Goal: Task Accomplishment & Management: Manage account settings

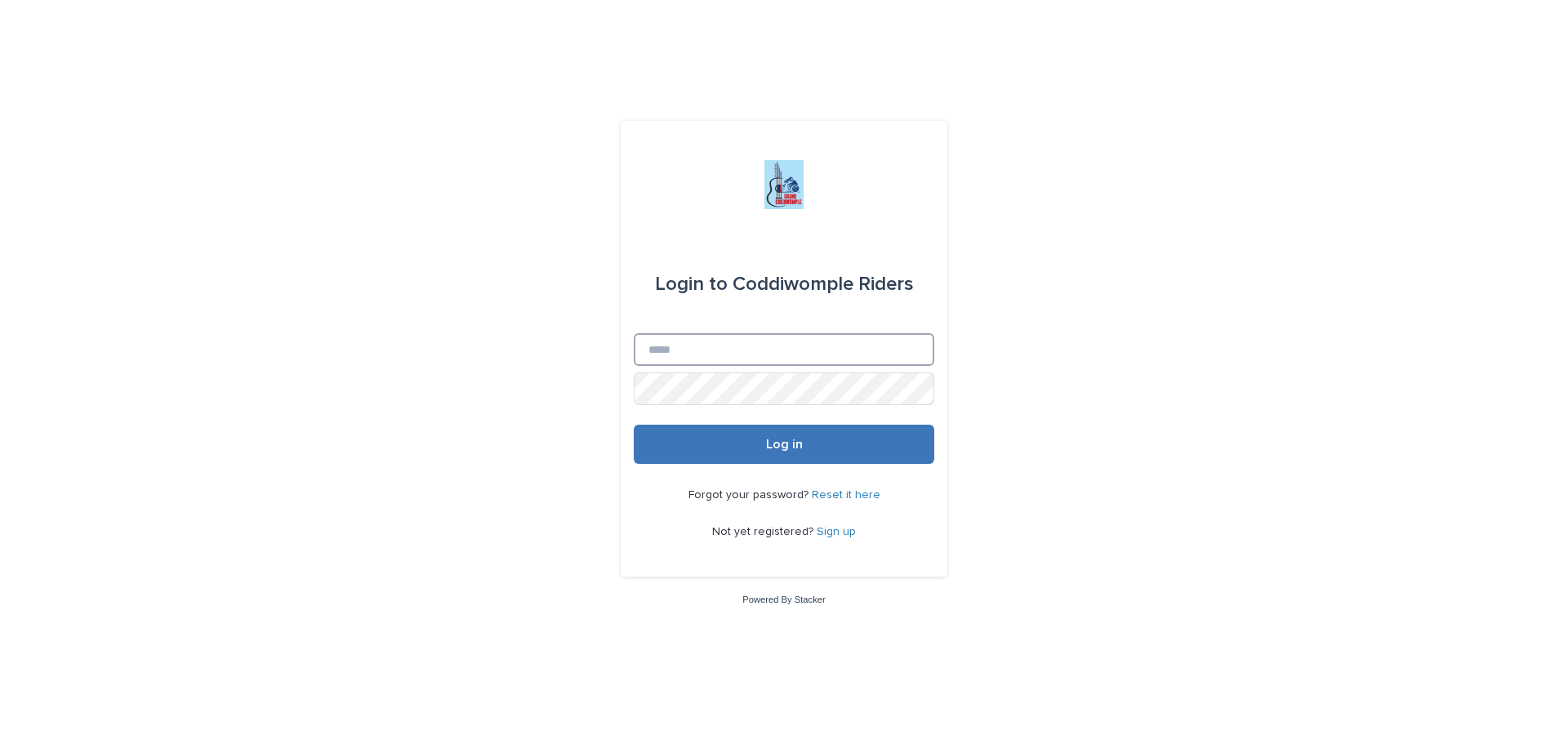
type input "**********"
click at [766, 447] on span "Log in" at bounding box center [784, 443] width 37 height 13
